Goal: Task Accomplishment & Management: Use online tool/utility

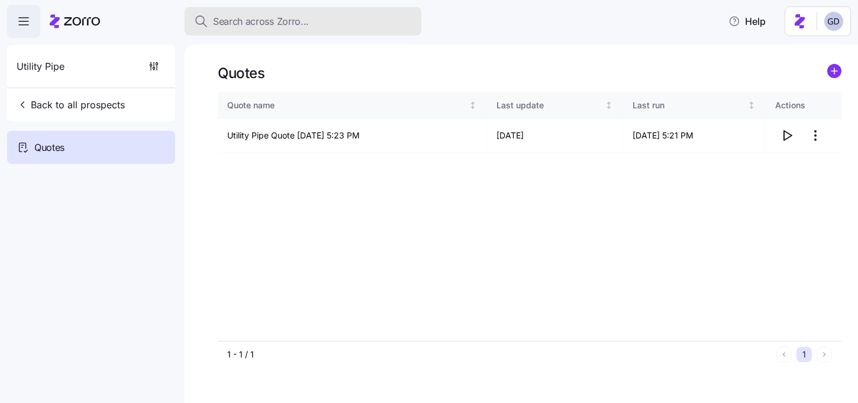
click at [296, 28] on span "Search across Zorro..." at bounding box center [261, 21] width 96 height 15
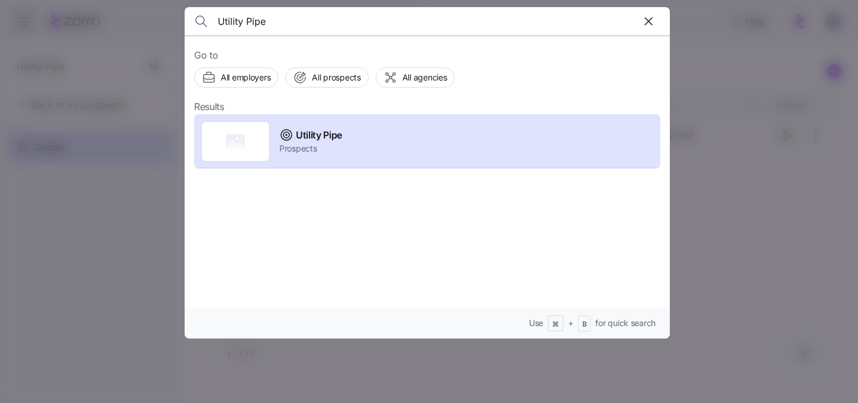
click at [264, 26] on input "Utility Pipe" at bounding box center [369, 21] width 303 height 28
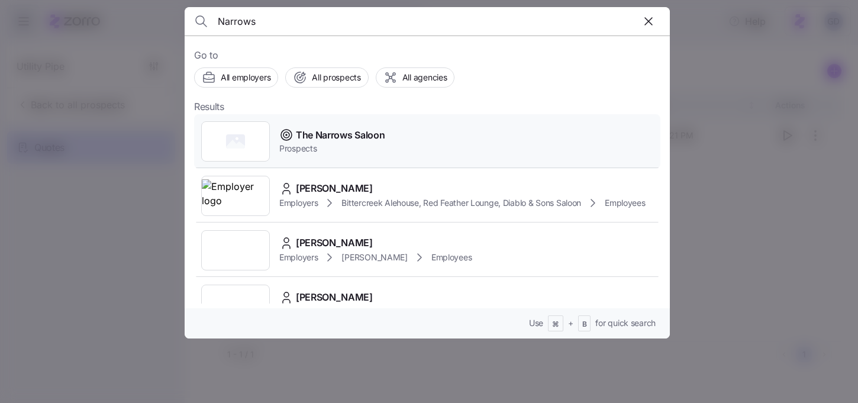
type input "Narrows"
click at [339, 138] on span "The Narrows Saloon" at bounding box center [340, 135] width 89 height 15
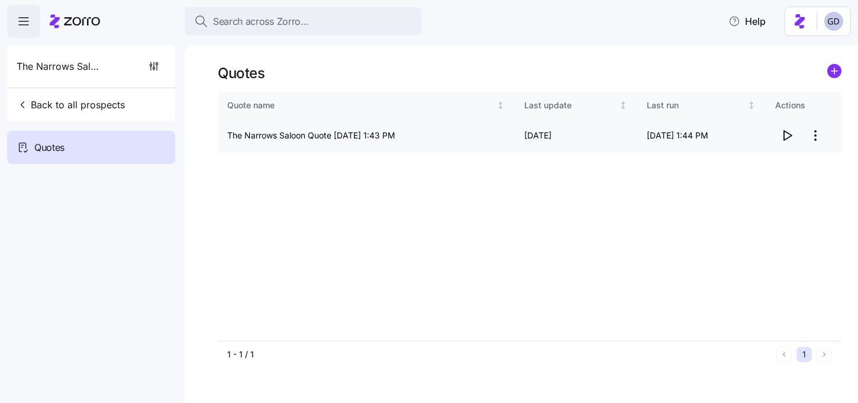
click at [813, 136] on html "Search across Zorro... Help The Narrows Saloon Back to all prospects Quotes Quo…" at bounding box center [429, 198] width 858 height 396
click at [744, 163] on div "Edit quote" at bounding box center [739, 164] width 40 height 13
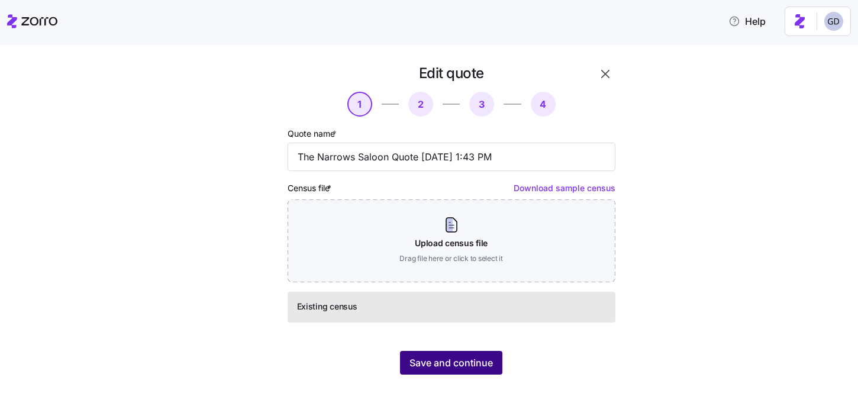
click at [490, 355] on button "Save and continue" at bounding box center [451, 363] width 102 height 24
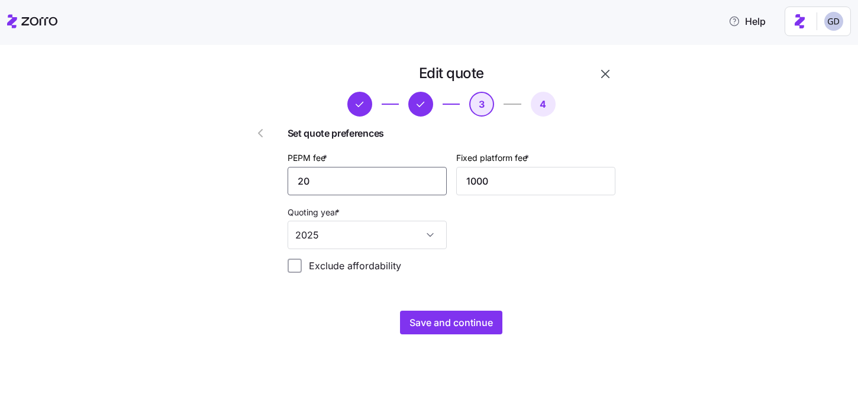
drag, startPoint x: 353, startPoint y: 185, endPoint x: 250, endPoint y: 185, distance: 103.0
click at [253, 185] on div "Edit quote 3 4 Set quote preferences PEPM fee * 20 Fixed platform fee * 1000 Qu…" at bounding box center [417, 199] width 405 height 280
type input "35"
click at [451, 319] on span "Save and continue" at bounding box center [451, 323] width 83 height 14
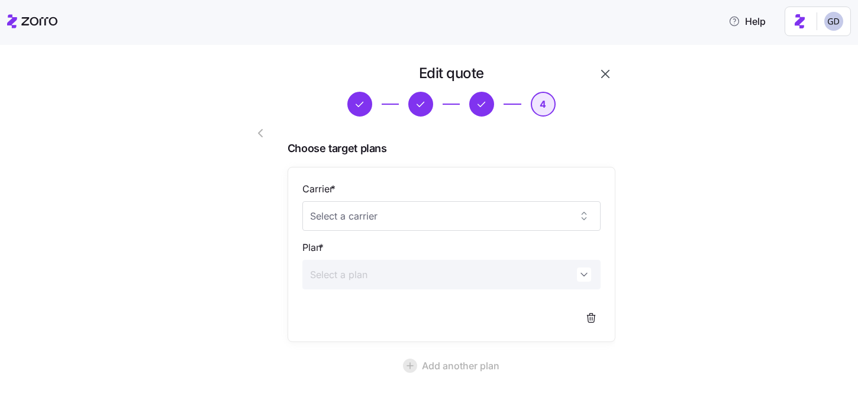
scroll to position [107, 0]
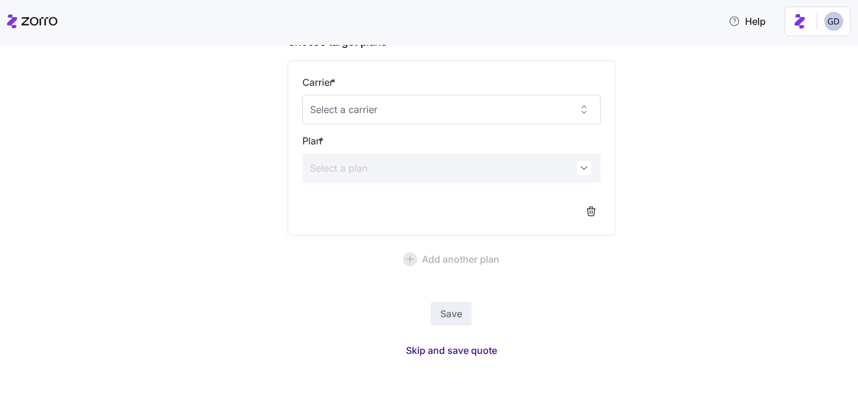
click at [456, 346] on span "Skip and save quote" at bounding box center [451, 350] width 91 height 14
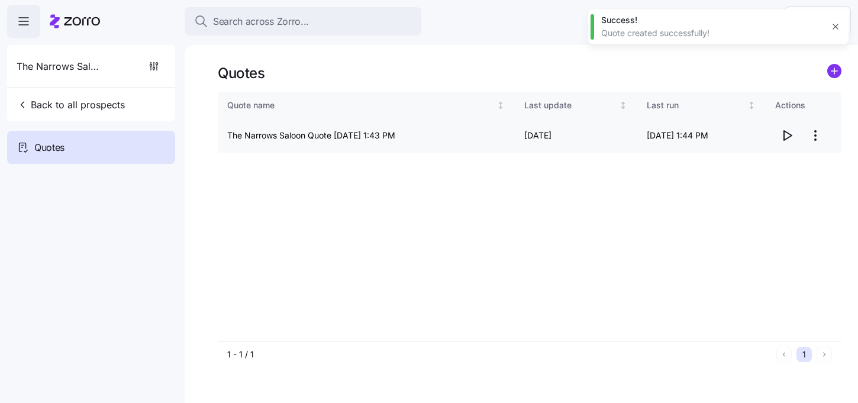
click at [790, 137] on icon "button" at bounding box center [788, 135] width 8 height 9
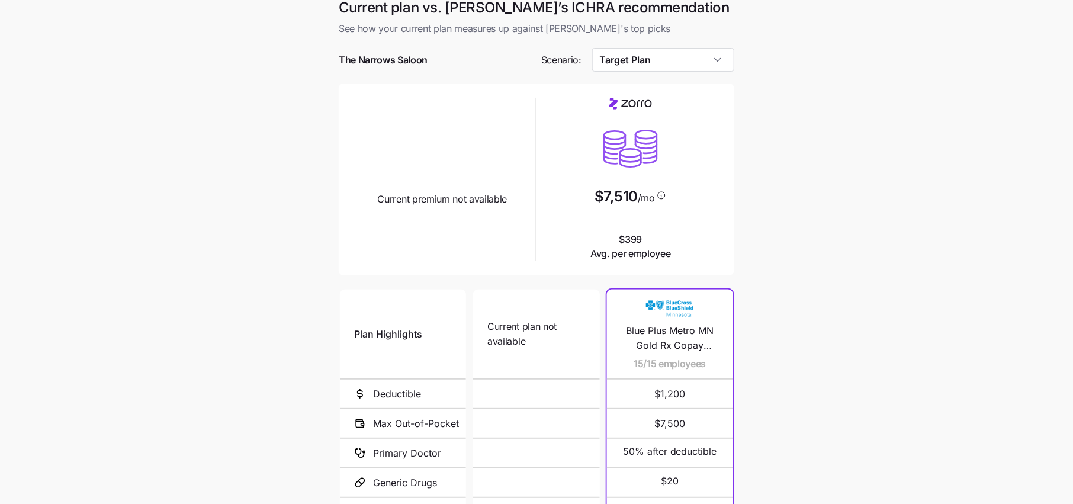
scroll to position [8, 0]
click at [628, 50] on input "Target Plan" at bounding box center [663, 61] width 143 height 24
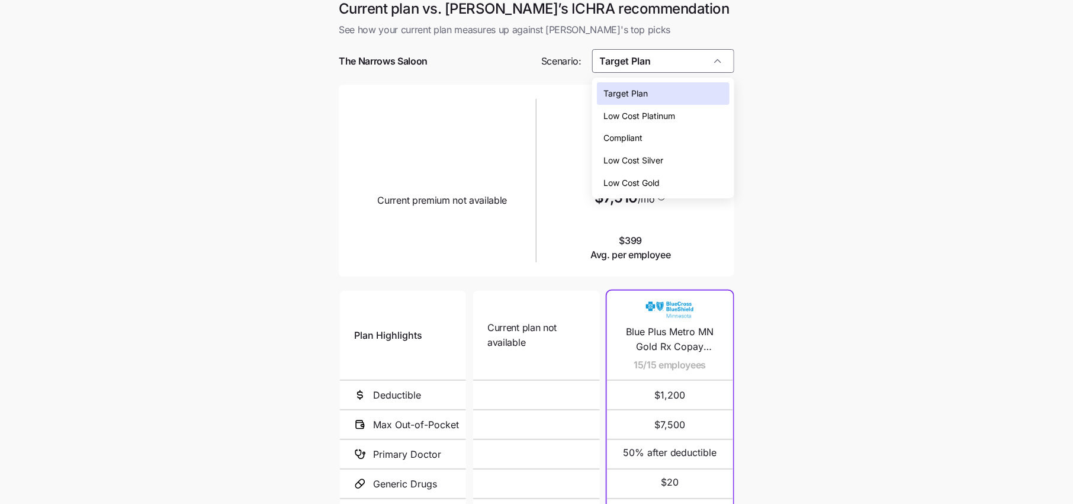
click at [629, 165] on span "Low Cost Silver" at bounding box center [634, 160] width 60 height 13
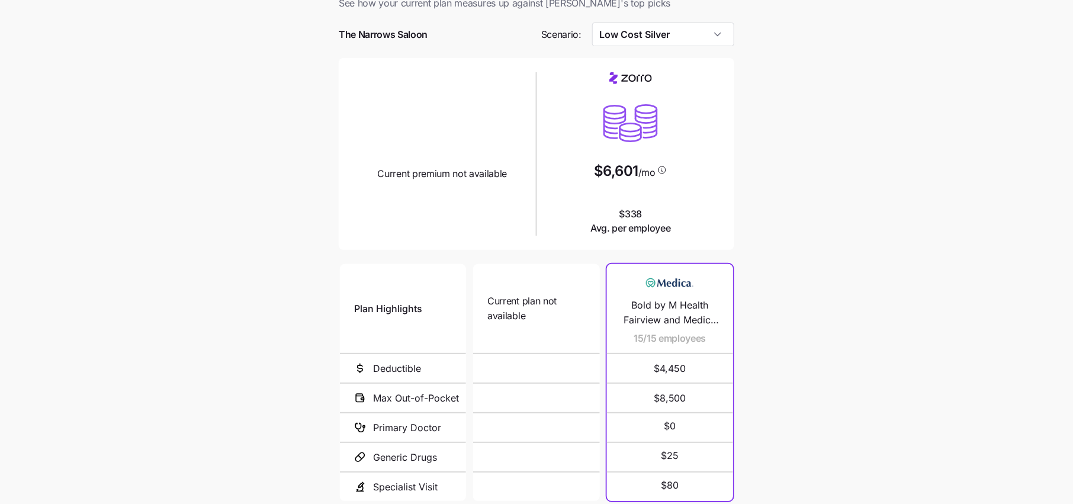
scroll to position [40, 0]
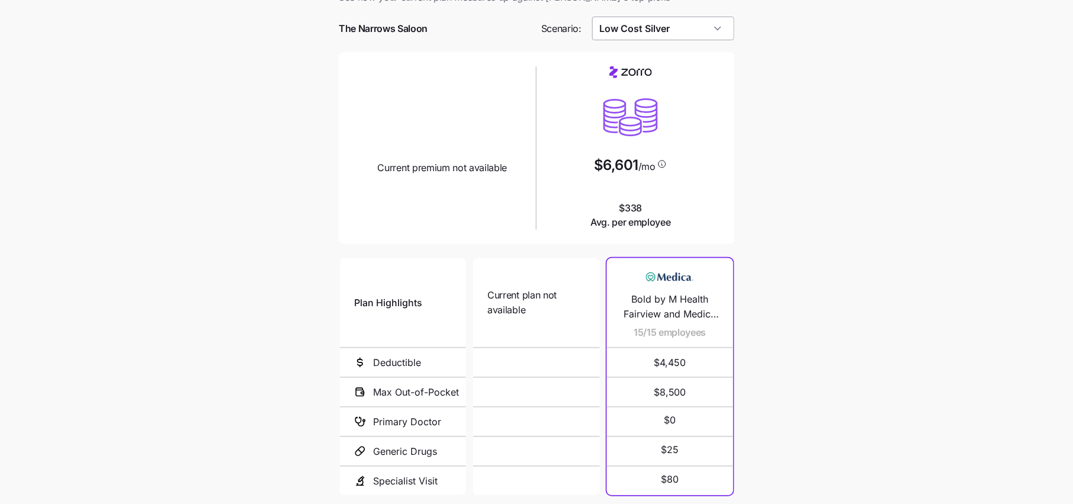
click at [668, 39] on input "Low Cost Silver" at bounding box center [663, 29] width 143 height 24
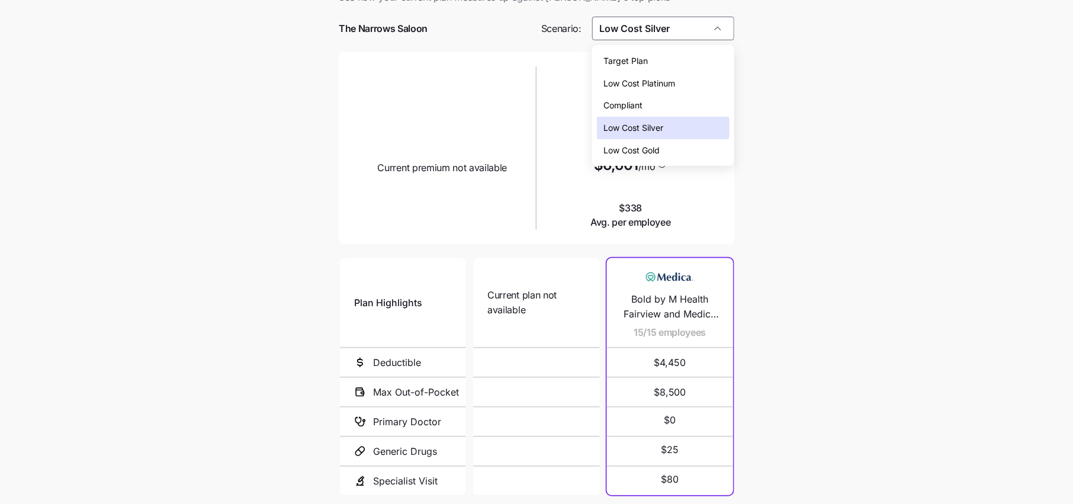
click at [662, 153] on div "Low Cost Gold" at bounding box center [663, 150] width 133 height 22
type input "Low Cost Gold"
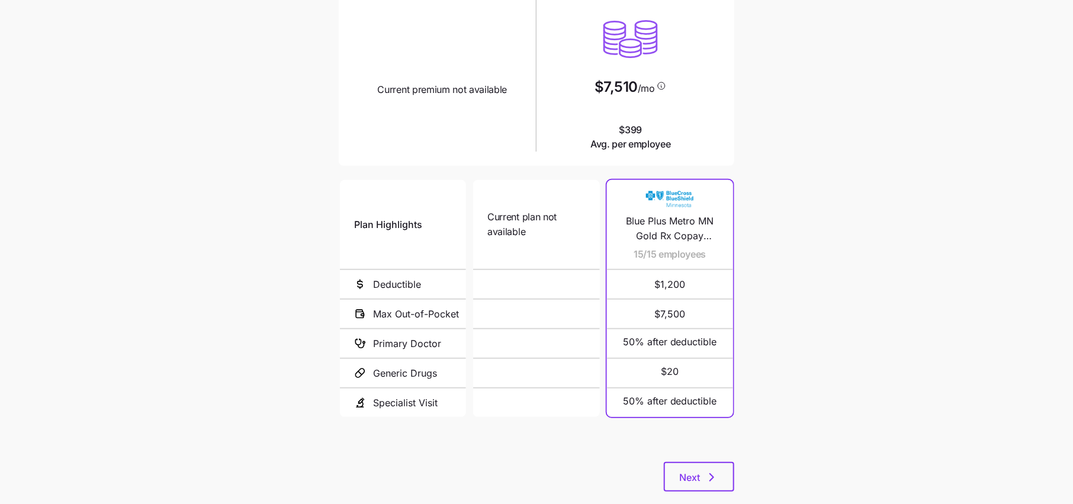
scroll to position [129, 0]
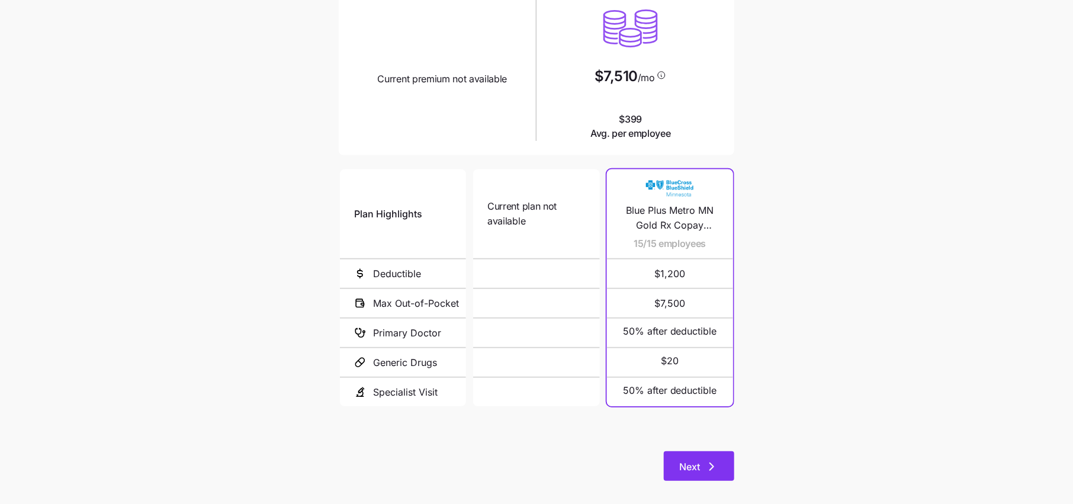
click at [712, 461] on icon "button" at bounding box center [712, 466] width 14 height 14
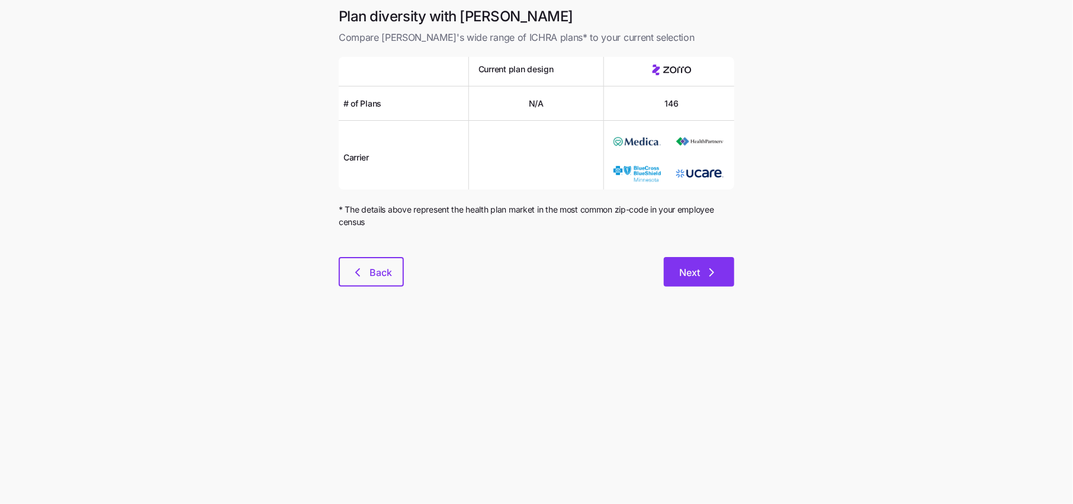
click at [685, 264] on button "Next" at bounding box center [699, 272] width 70 height 30
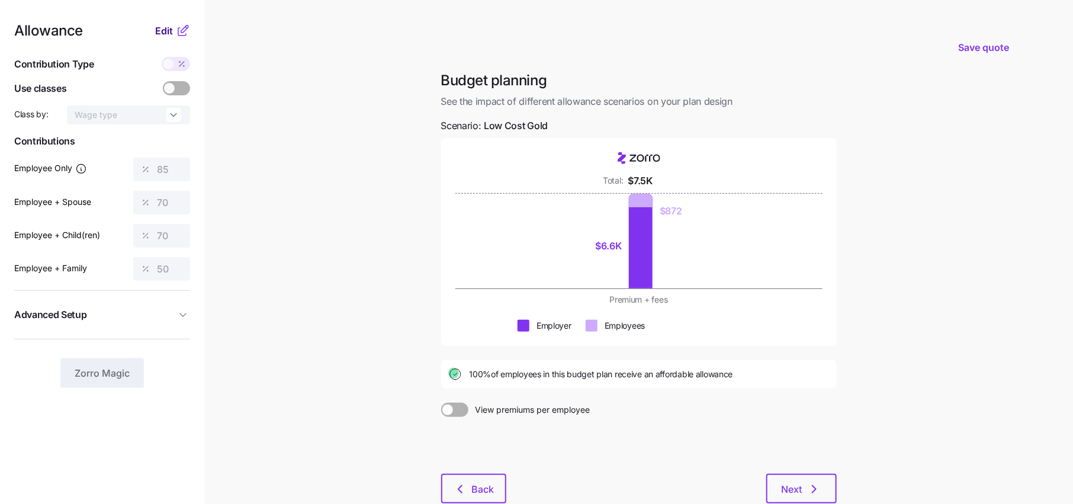
click at [164, 32] on span "Edit" at bounding box center [164, 31] width 18 height 14
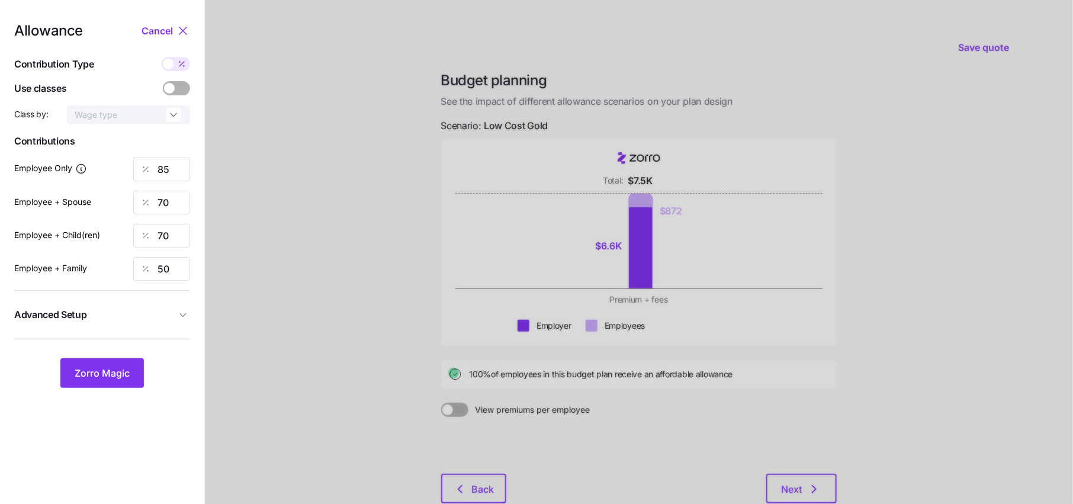
click at [258, 134] on div at bounding box center [639, 289] width 868 height 579
click at [162, 320] on span "Advanced Setup" at bounding box center [95, 314] width 162 height 15
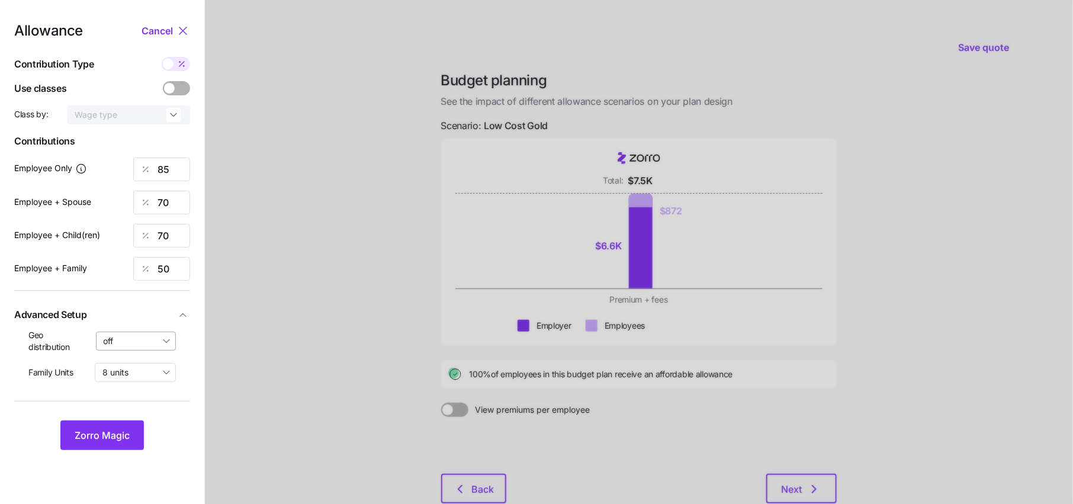
click at [143, 338] on input "off" at bounding box center [136, 341] width 81 height 19
click at [141, 407] on span "By state (1)" at bounding box center [129, 409] width 44 height 13
type input "By state (1)"
click at [99, 428] on span "Zorro Magic" at bounding box center [102, 435] width 55 height 14
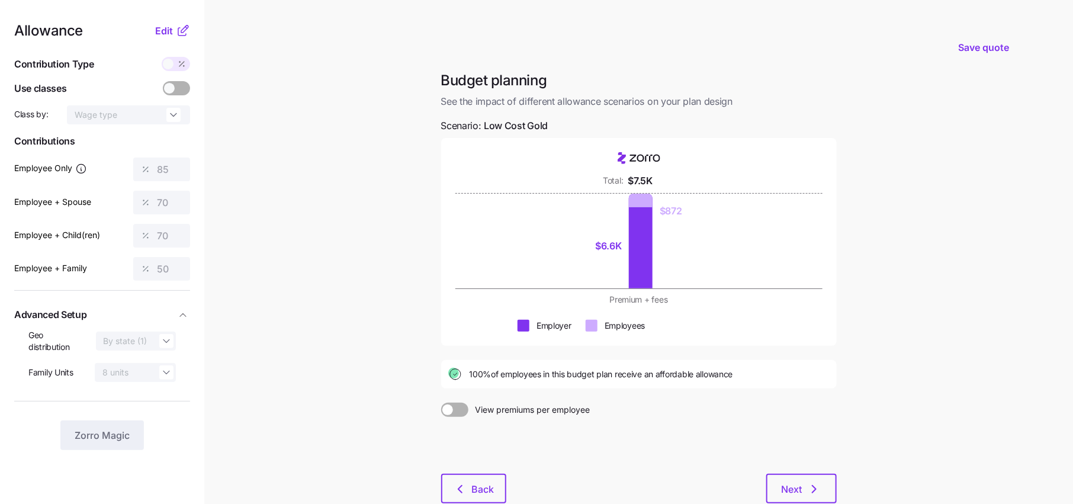
click at [177, 31] on icon at bounding box center [183, 31] width 14 height 14
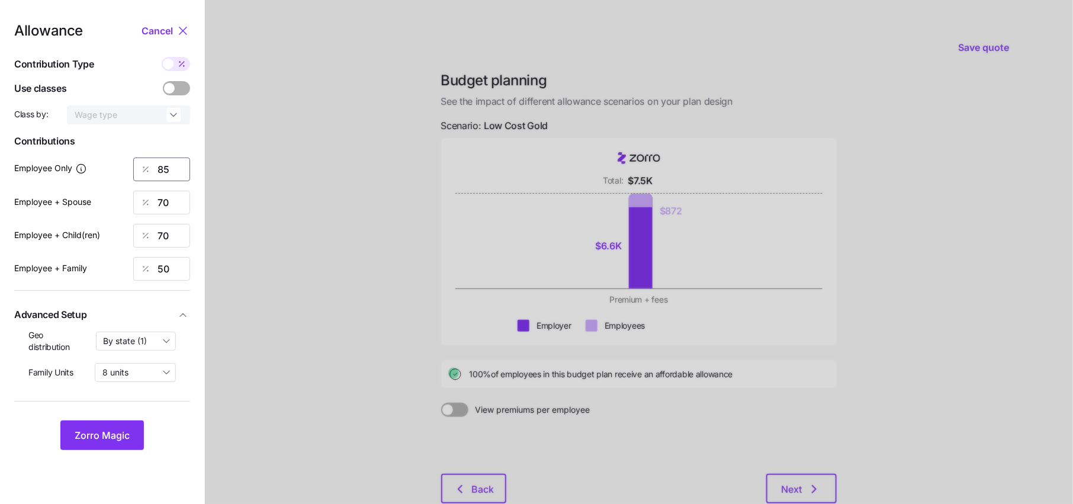
drag, startPoint x: 179, startPoint y: 170, endPoint x: 148, endPoint y: 170, distance: 31.4
click at [173, 170] on input "85" at bounding box center [161, 169] width 57 height 24
type input "8"
type input "75"
drag, startPoint x: 172, startPoint y: 207, endPoint x: 126, endPoint y: 207, distance: 46.2
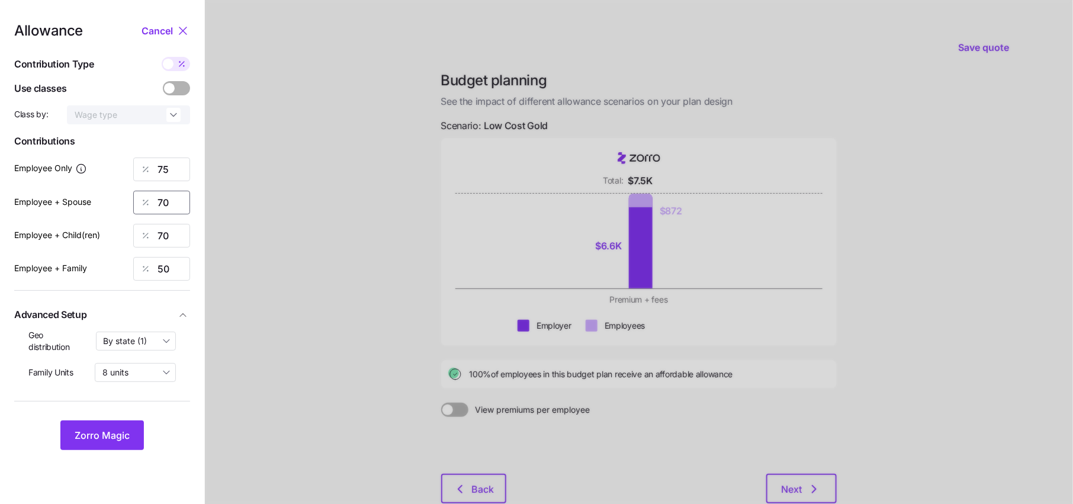
click at [126, 207] on div "Employee + Spouse 70" at bounding box center [102, 203] width 176 height 24
type input "50"
click at [118, 426] on button "Zorro Magic" at bounding box center [101, 435] width 83 height 30
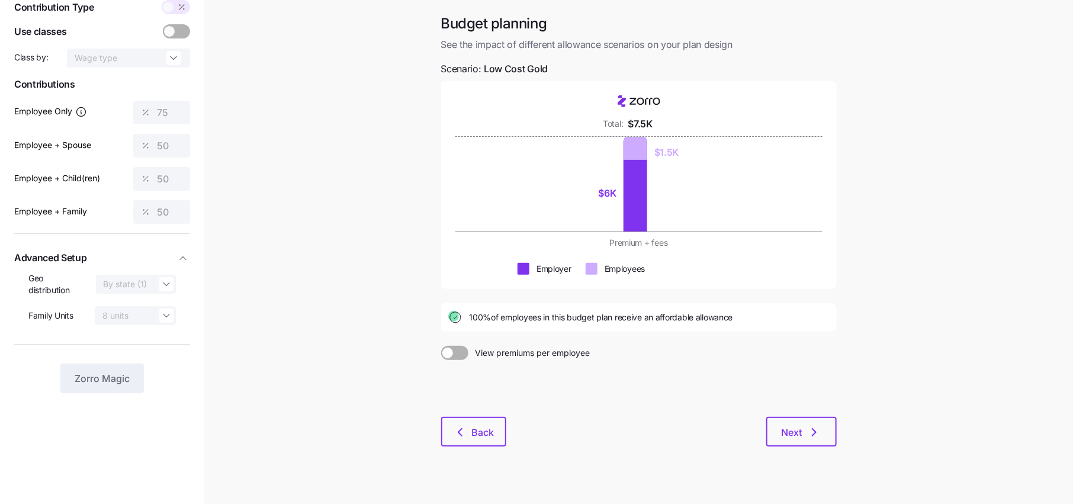
scroll to position [75, 0]
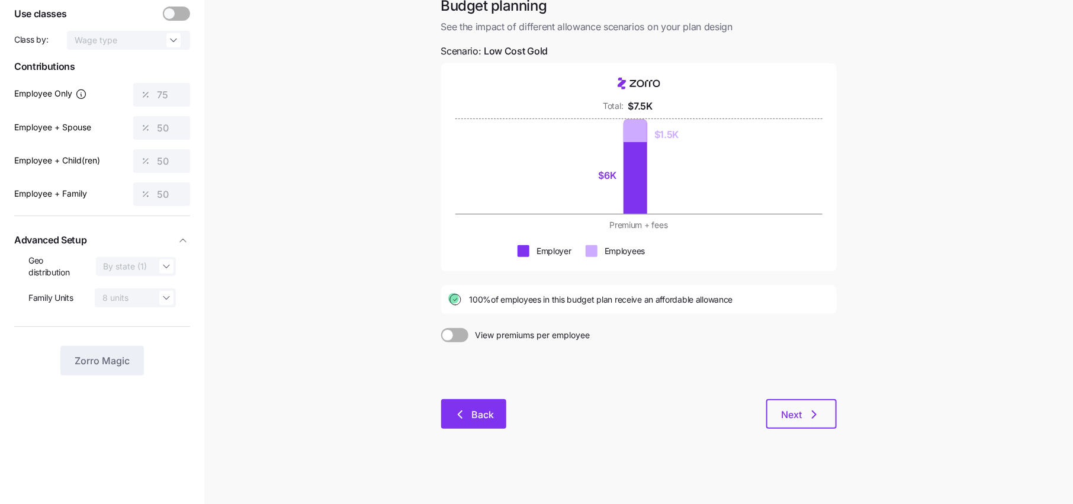
click at [478, 415] on span "Back" at bounding box center [483, 414] width 22 height 14
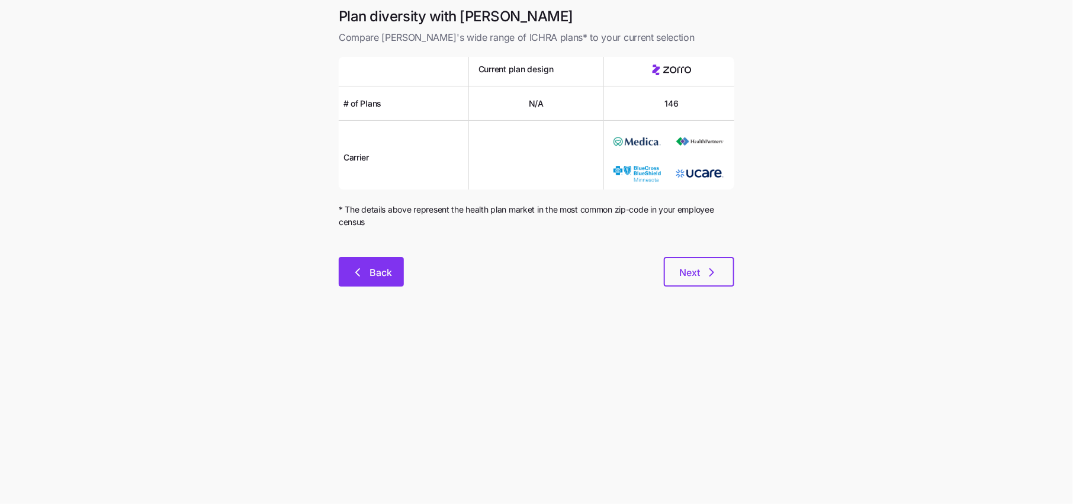
click at [372, 267] on span "Back" at bounding box center [380, 272] width 22 height 14
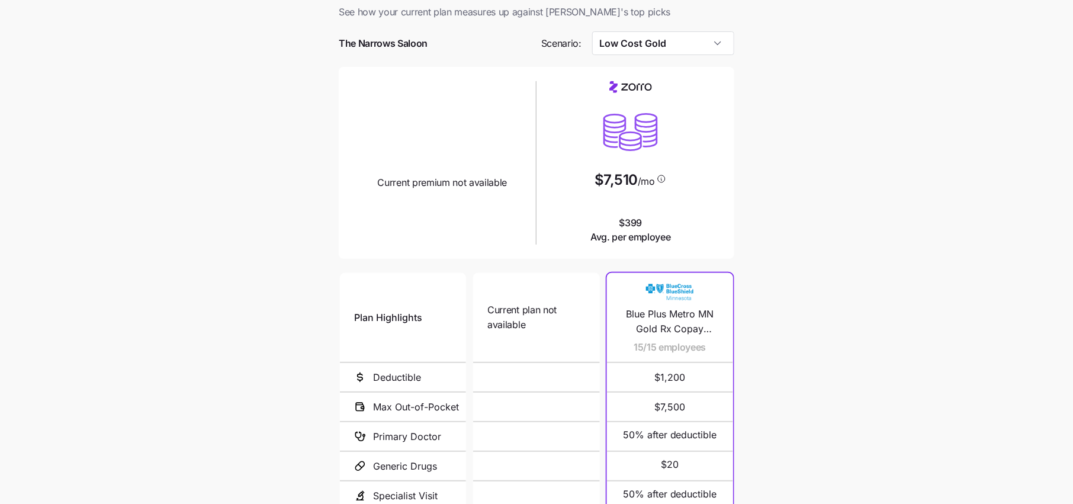
scroll to position [27, 0]
click at [669, 317] on span "Blue Plus Metro MN Gold Rx Copay $1200 Plan 455" at bounding box center [670, 320] width 98 height 30
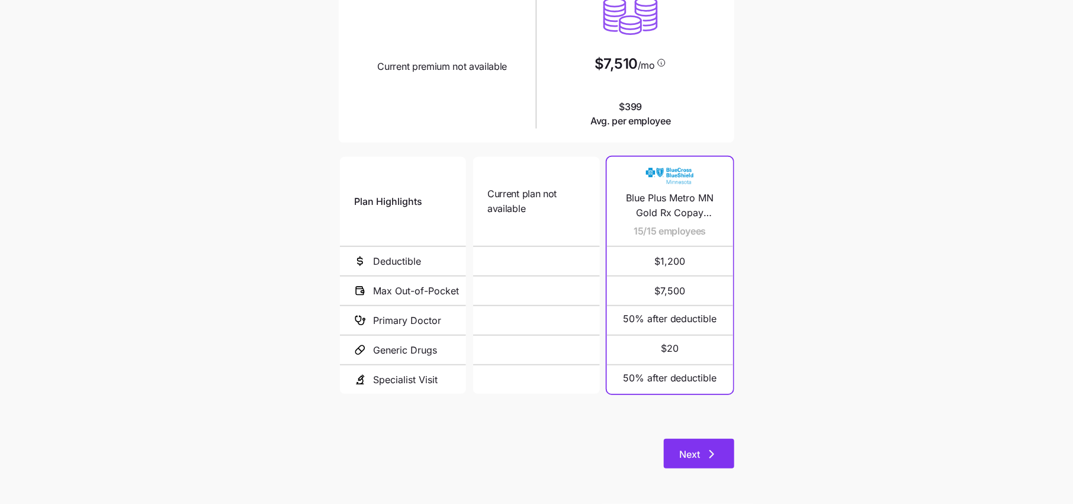
click at [697, 441] on button "Next" at bounding box center [699, 454] width 70 height 30
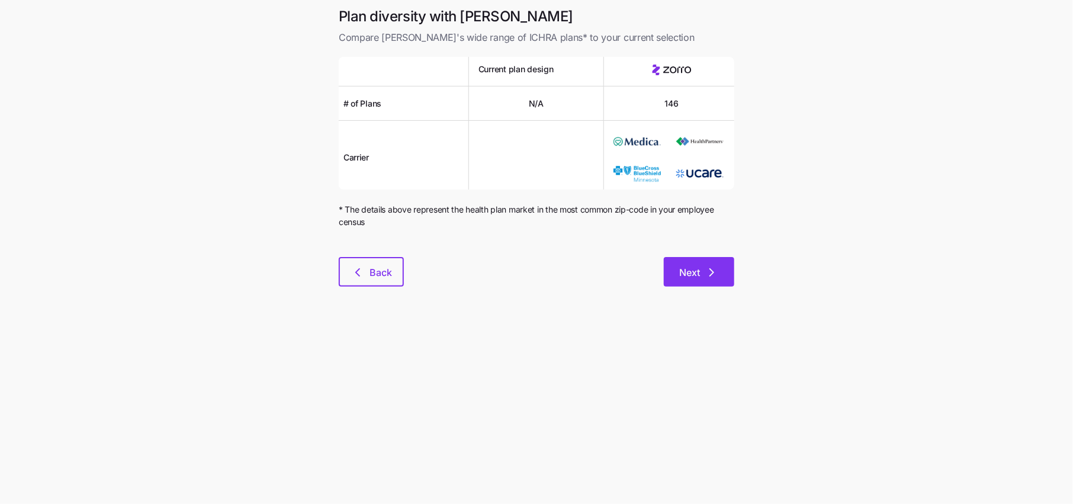
click at [696, 272] on span "Next" at bounding box center [689, 272] width 21 height 14
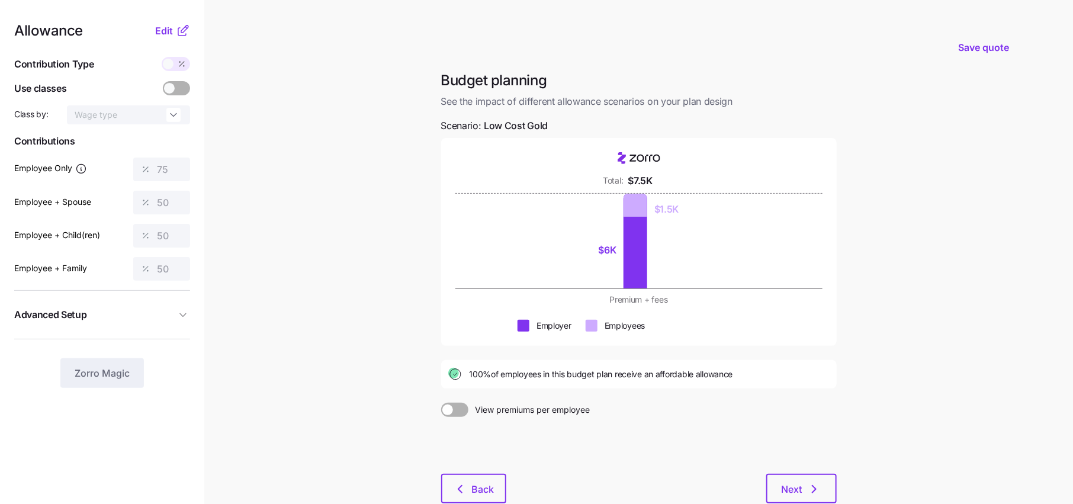
scroll to position [75, 0]
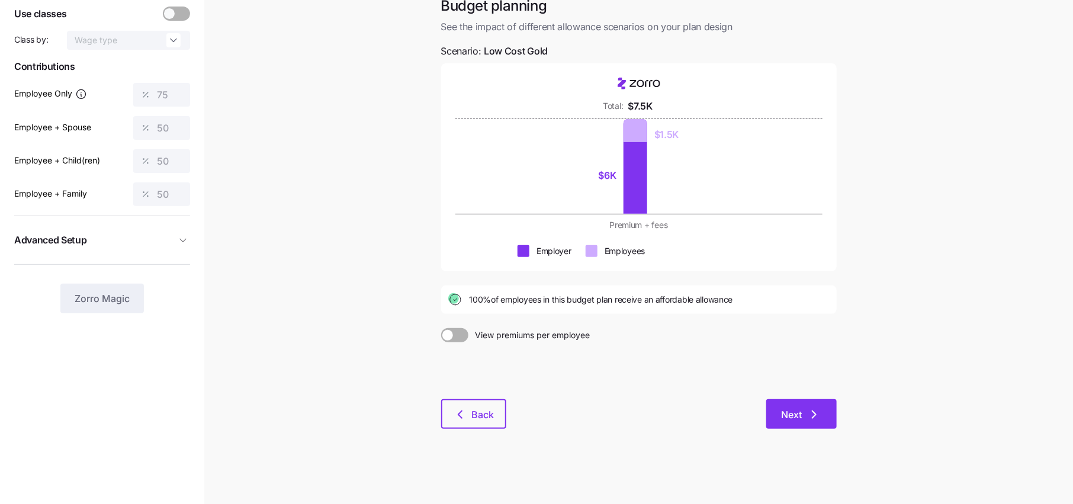
click at [797, 414] on span "Next" at bounding box center [791, 414] width 21 height 14
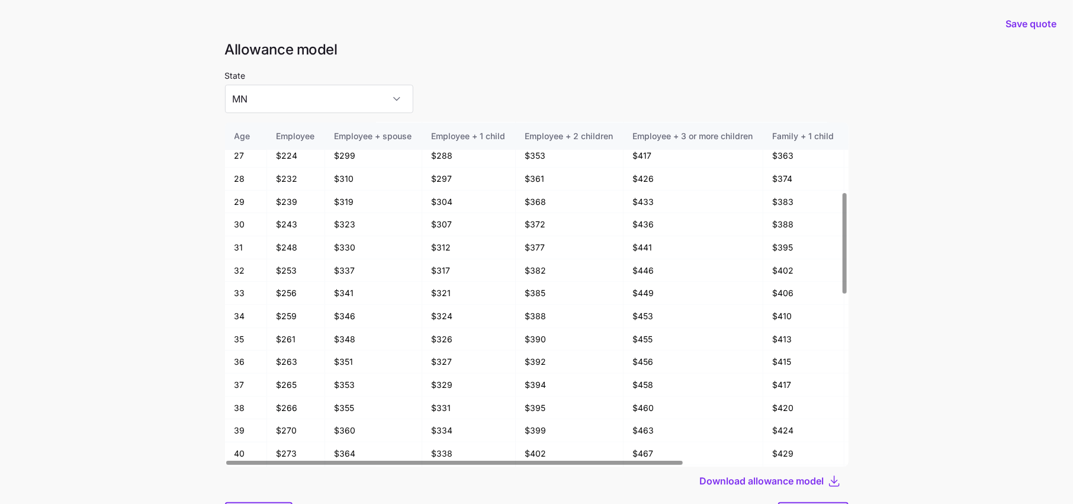
scroll to position [63, 0]
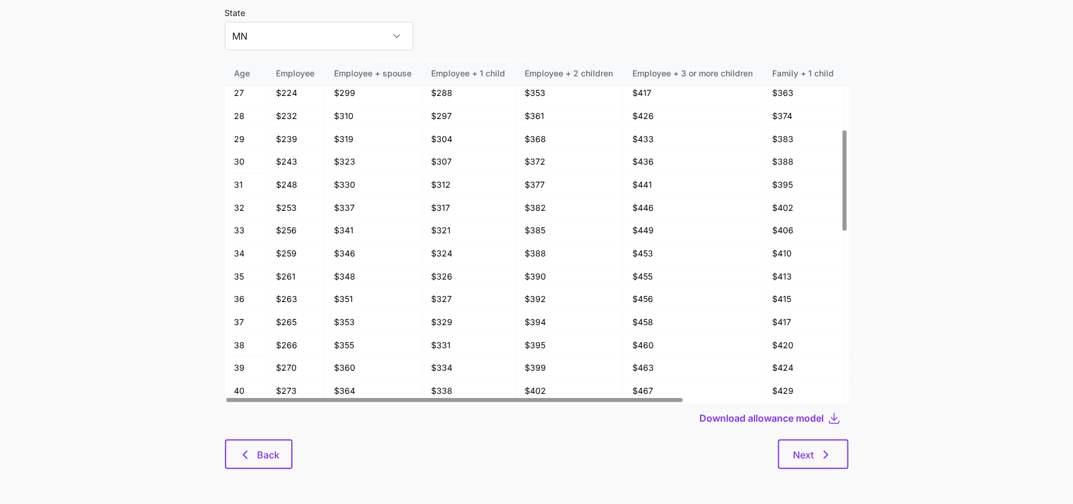
click at [802, 471] on div "Allowance model State MN Age Employee Employee + spouse Employee + 1 child Empl…" at bounding box center [536, 231] width 642 height 506
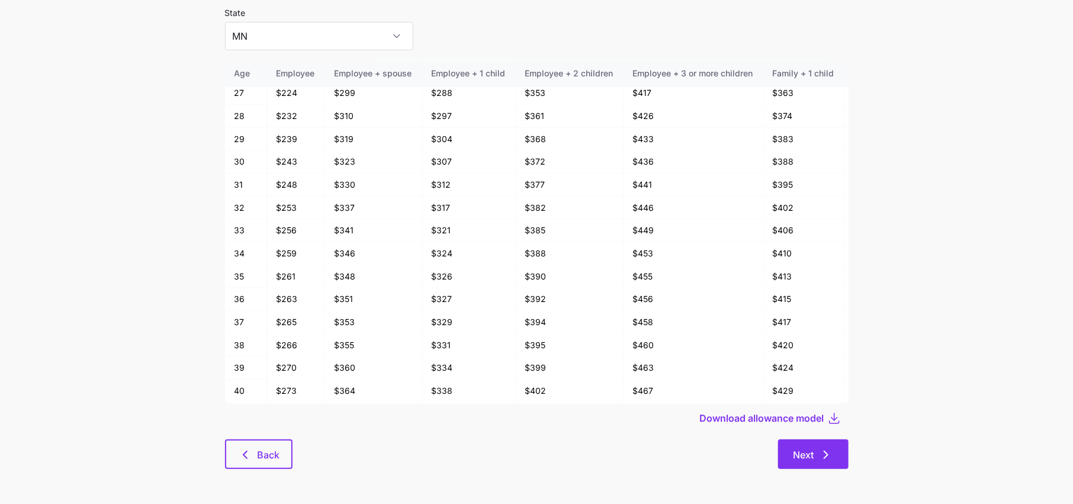
click at [804, 462] on button "Next" at bounding box center [813, 454] width 70 height 30
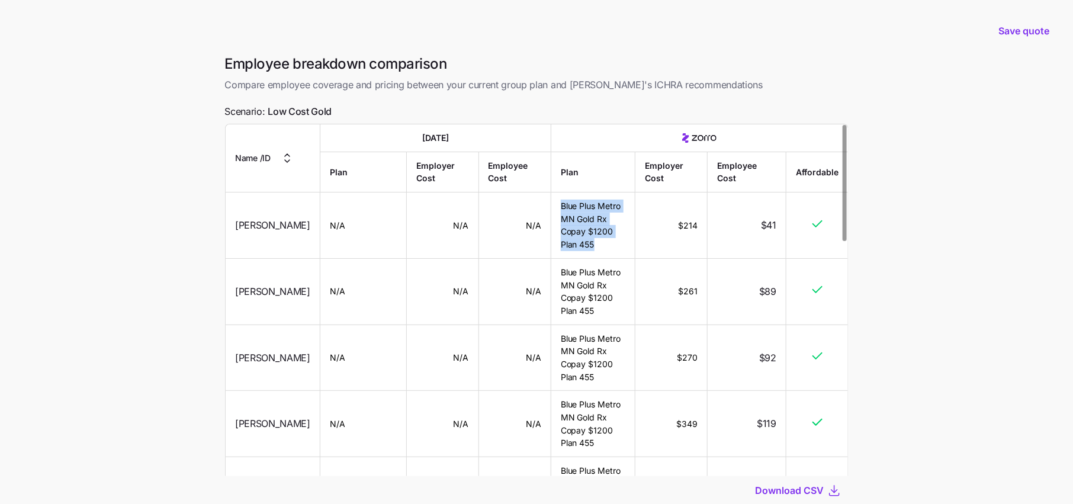
drag, startPoint x: 591, startPoint y: 243, endPoint x: 558, endPoint y: 205, distance: 50.7
click at [558, 205] on td "Blue Plus Metro MN Gold Rx Copay $1200 Plan 455" at bounding box center [593, 225] width 85 height 66
copy td "Blue Plus Metro MN Gold Rx Copay $1200 Plan 455"
